Goal: Task Accomplishment & Management: Use online tool/utility

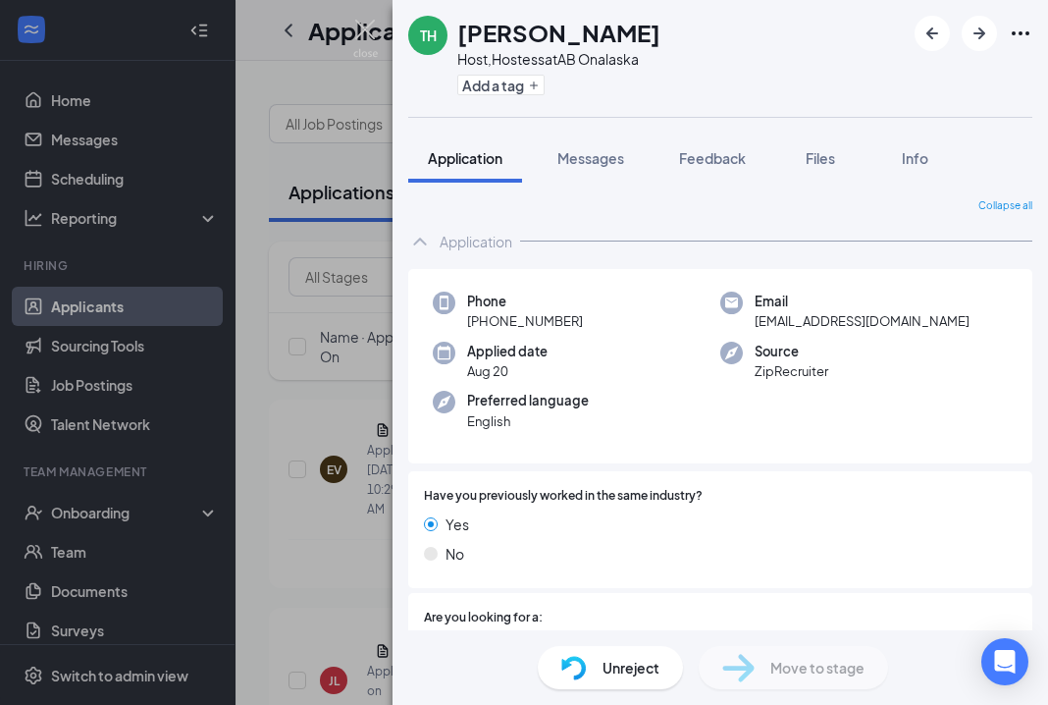
click at [322, 162] on div "TH [PERSON_NAME] Host,Hostess at AB Onalaska Add a tag Application Messages Fee…" at bounding box center [524, 352] width 1048 height 705
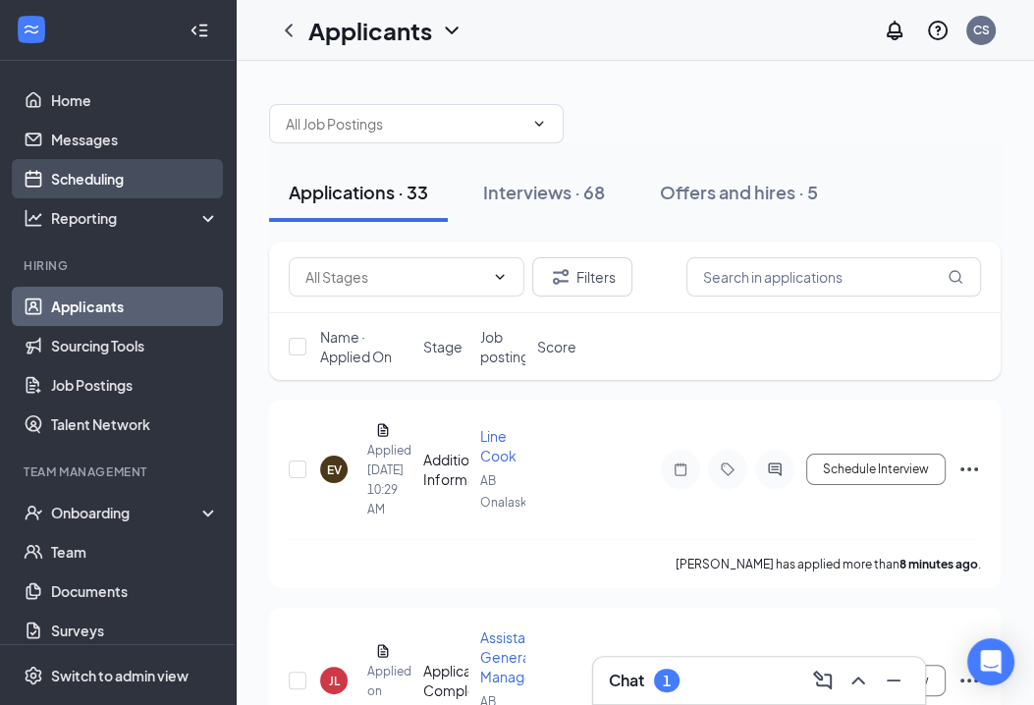
click at [85, 186] on link "Scheduling" at bounding box center [135, 178] width 168 height 39
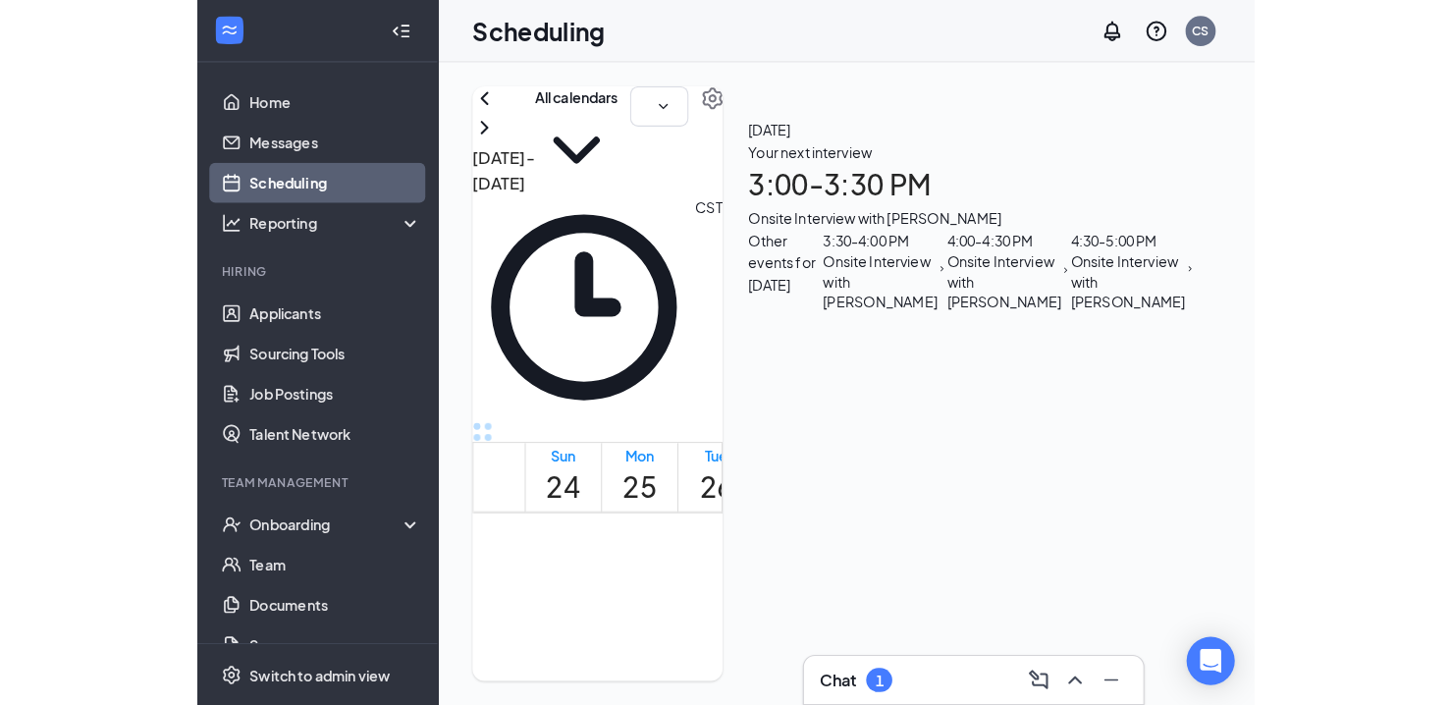
scroll to position [1888, 0]
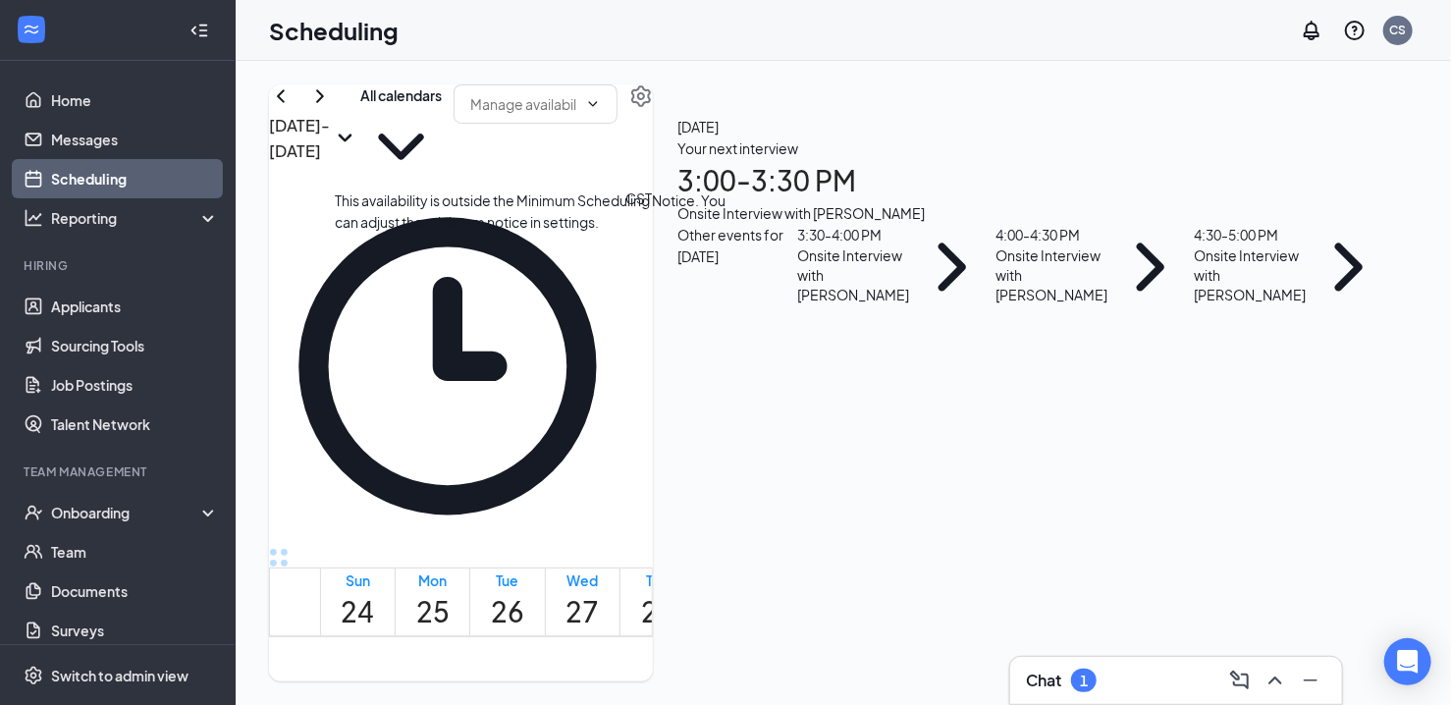
click at [604, 632] on span "4:30-5:00 PM" at bounding box center [620, 660] width 33 height 57
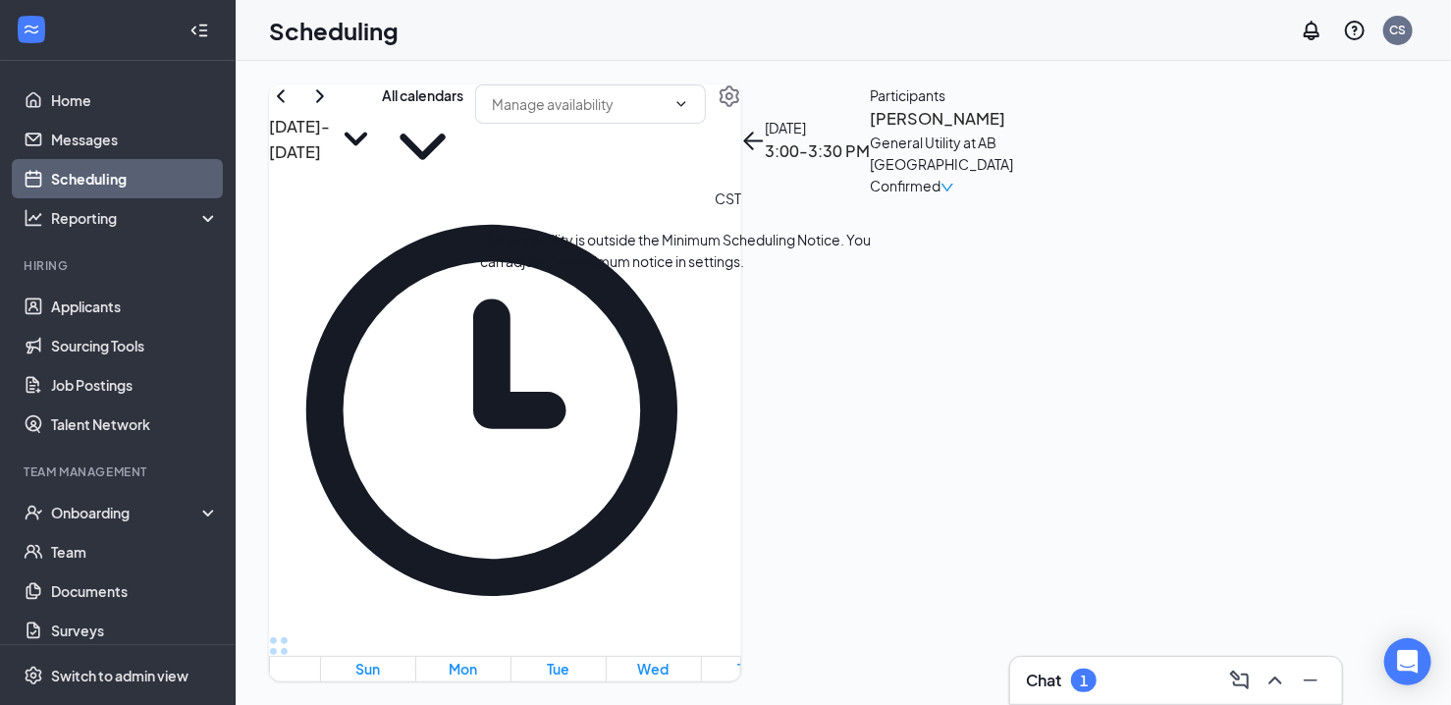
click at [745, 131] on button "back-button" at bounding box center [753, 141] width 24 height 24
